Goal: Information Seeking & Learning: Learn about a topic

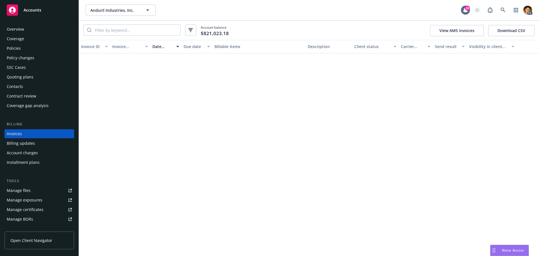
scroll to position [393, 0]
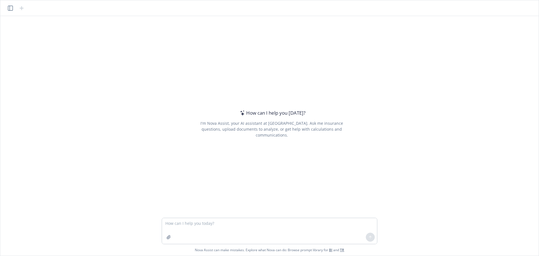
click at [252, 225] on textarea at bounding box center [269, 231] width 215 height 26
click at [169, 238] on icon "button" at bounding box center [168, 237] width 4 height 4
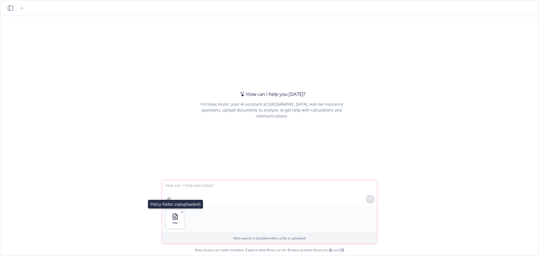
click at [182, 214] on div "FILE" at bounding box center [175, 218] width 19 height 19
click at [182, 213] on icon "button" at bounding box center [182, 212] width 3 height 3
click at [189, 193] on textarea at bounding box center [269, 193] width 215 height 26
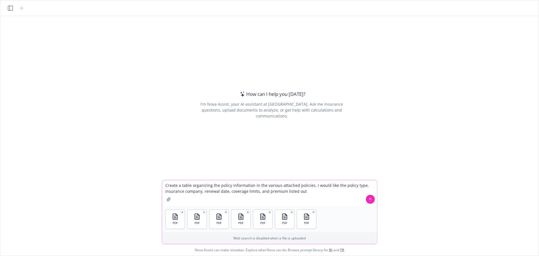
type textarea "Create a table organizing the policy information in the various attached polici…"
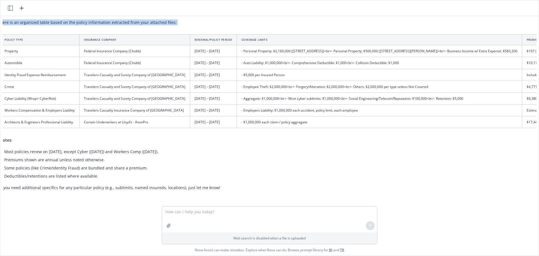
scroll to position [49, 250]
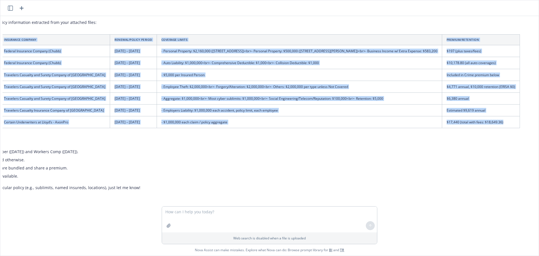
drag, startPoint x: 26, startPoint y: 34, endPoint x: 445, endPoint y: 119, distance: 427.7
click at [445, 119] on table "Policy Type Insurance Company Renewal/Policy Period Coverage Limits Premium/Ret…" at bounding box center [220, 81] width 600 height 94
copy table "Policy Type Insurance Company Renewal/Policy Period Coverage Limits Premium/Ret…"
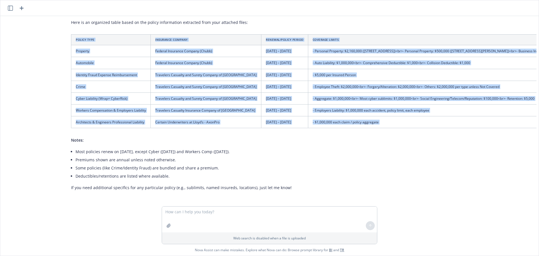
scroll to position [49, 93]
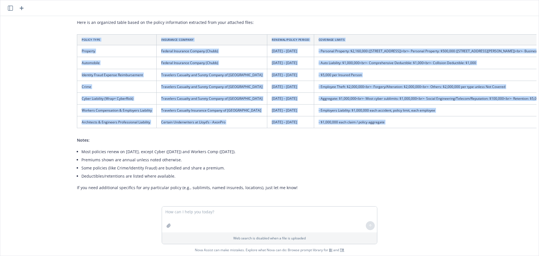
click at [35, 73] on div "pdf POLICY PROF eff 11172024 with CRC Group.pdf pdf POLICY PROP eff 11172024 wi…" at bounding box center [270, 111] width 534 height 190
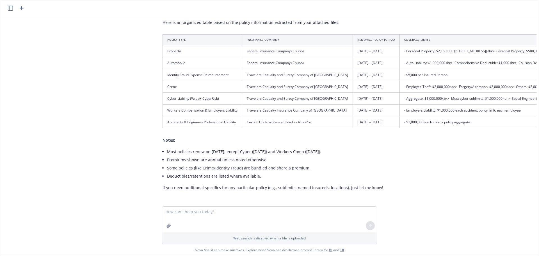
scroll to position [49, 4]
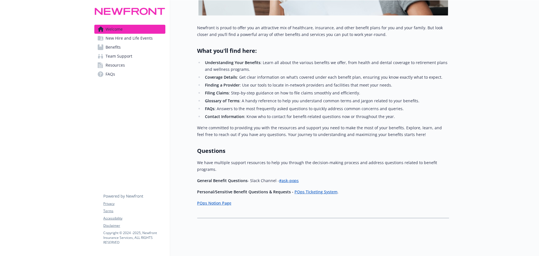
scroll to position [156, 0]
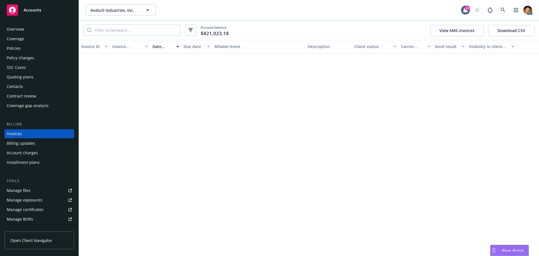
scroll to position [393, 0]
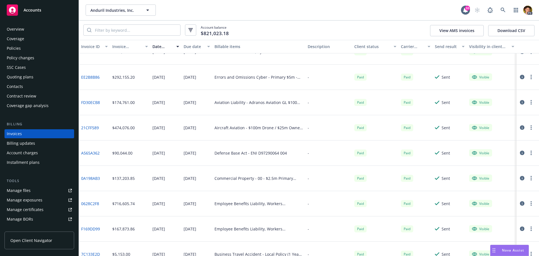
click at [18, 49] on div "Policies" at bounding box center [14, 48] width 14 height 9
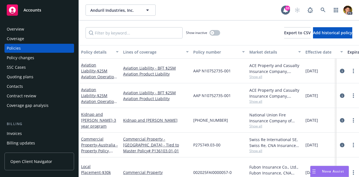
click at [137, 51] on div "Lines of coverage" at bounding box center [153, 52] width 60 height 6
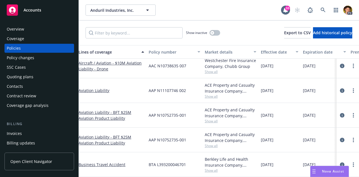
scroll to position [6, 0]
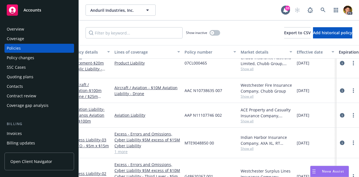
scroll to position [732, 0]
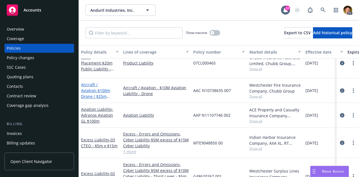
click at [94, 82] on link "Aircraft / Aviation - $100m Drone / $25m Owned Aircraft" at bounding box center [95, 93] width 29 height 23
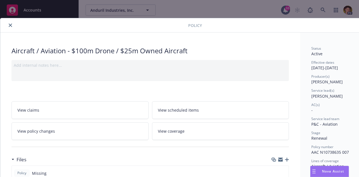
click at [11, 25] on icon "close" at bounding box center [10, 25] width 3 height 3
